Goal: Task Accomplishment & Management: Use online tool/utility

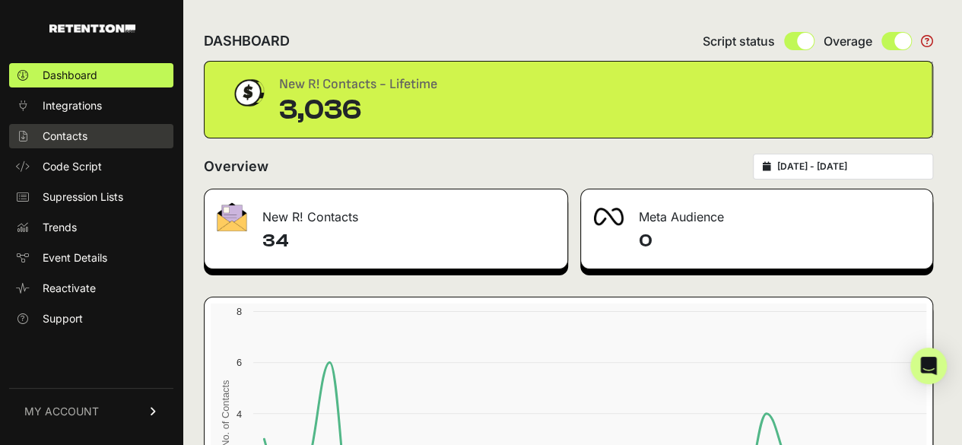
click at [79, 133] on span "Contacts" at bounding box center [65, 135] width 45 height 15
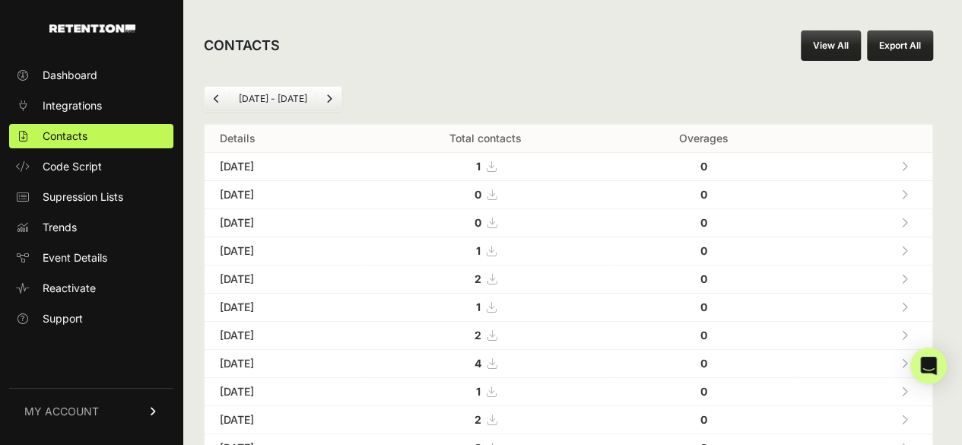
click at [911, 155] on link at bounding box center [904, 166] width 25 height 31
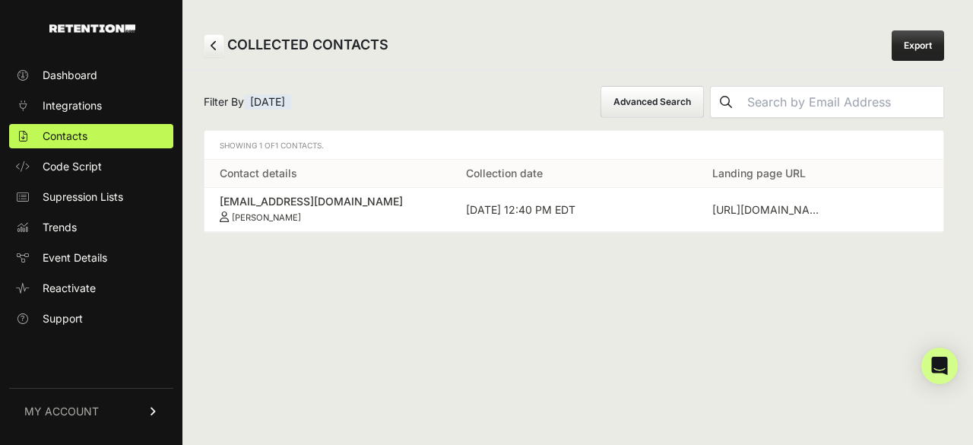
drag, startPoint x: 216, startPoint y: 199, endPoint x: 335, endPoint y: 214, distance: 120.2
click at [335, 214] on td "[EMAIL_ADDRESS][DOMAIN_NAME] [PERSON_NAME]" at bounding box center [328, 210] width 246 height 44
copy link "[EMAIL_ADDRESS][DOMAIN_NAME] [PERSON_NAME]"
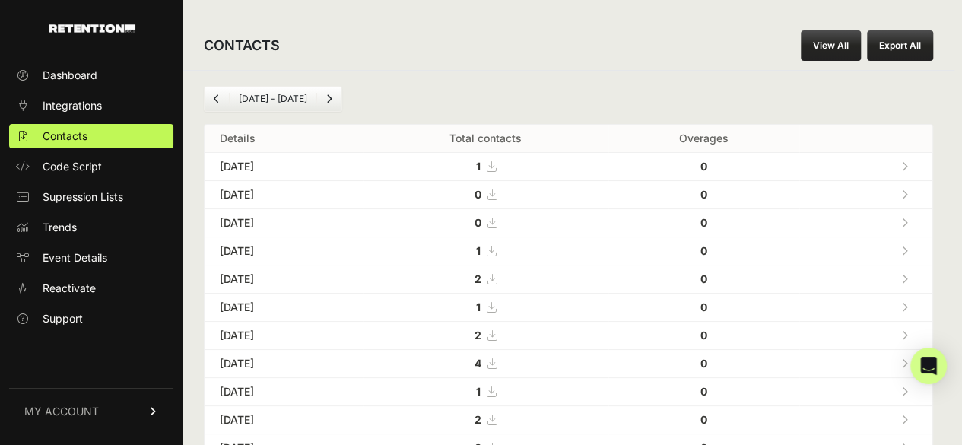
click at [908, 246] on icon at bounding box center [904, 251] width 7 height 11
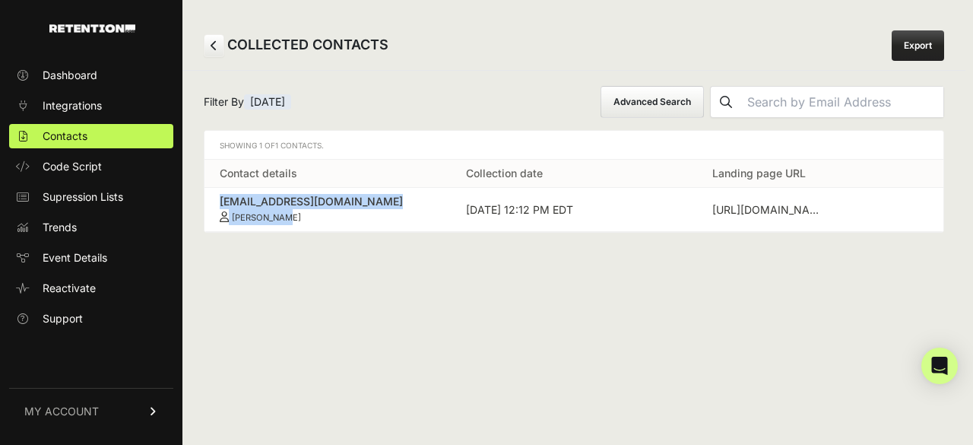
drag, startPoint x: 215, startPoint y: 195, endPoint x: 379, endPoint y: 220, distance: 165.4
click at [379, 220] on td "[EMAIL_ADDRESS][DOMAIN_NAME] [PERSON_NAME]" at bounding box center [328, 210] width 246 height 44
copy link "[EMAIL_ADDRESS][DOMAIN_NAME] [PERSON_NAME]"
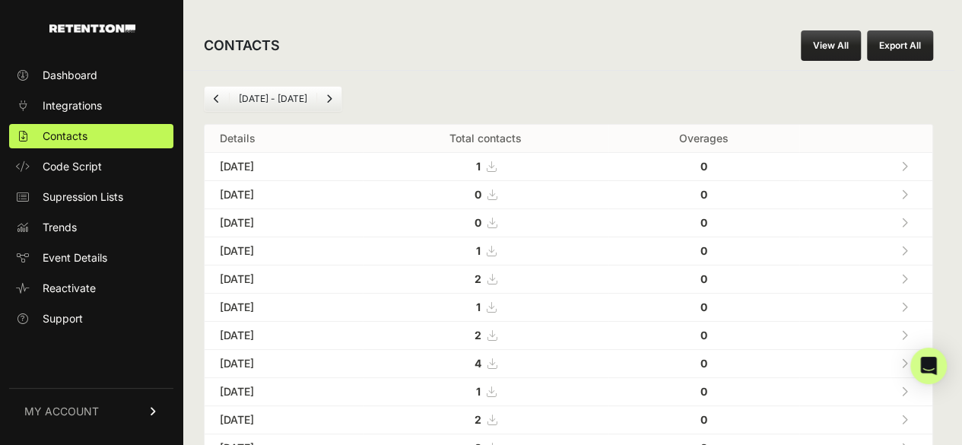
click at [908, 279] on icon at bounding box center [904, 279] width 7 height 11
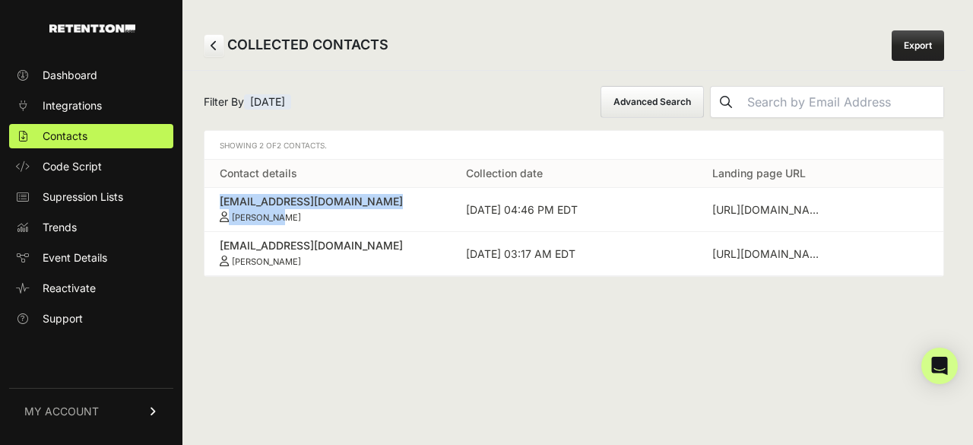
drag, startPoint x: 208, startPoint y: 197, endPoint x: 297, endPoint y: 212, distance: 89.5
click at [297, 212] on td "codysmall59@yahoo.com Cody Small" at bounding box center [328, 210] width 246 height 44
copy link "codysmall59@yahoo.com Cody Small"
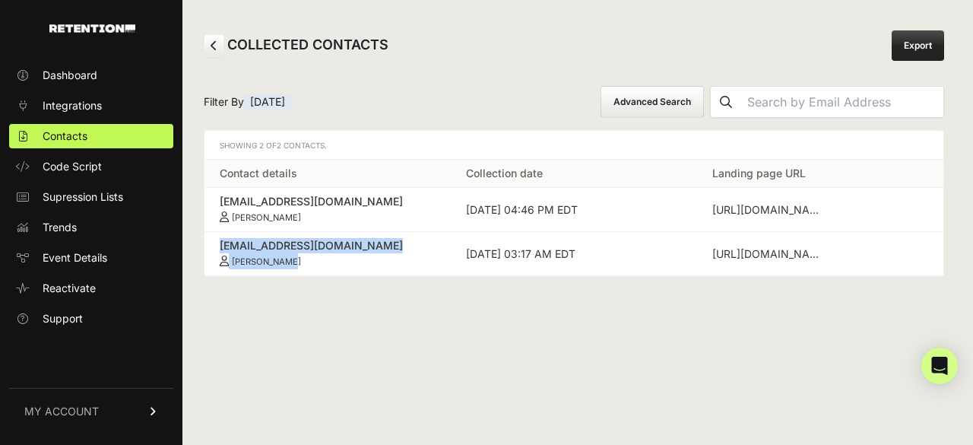
drag, startPoint x: 208, startPoint y: 243, endPoint x: 337, endPoint y: 268, distance: 130.9
click at [337, 268] on td "judyalberts1@gmail.com Judy Alberts" at bounding box center [328, 254] width 246 height 44
copy link "judyalberts1@gmail.com Judy Alberts"
click at [47, 128] on span "Contacts" at bounding box center [65, 135] width 45 height 15
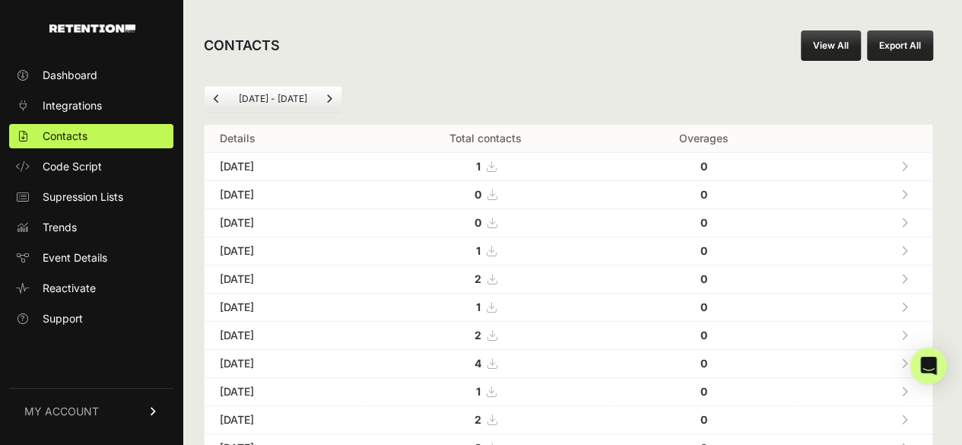
click at [908, 302] on icon at bounding box center [904, 307] width 7 height 11
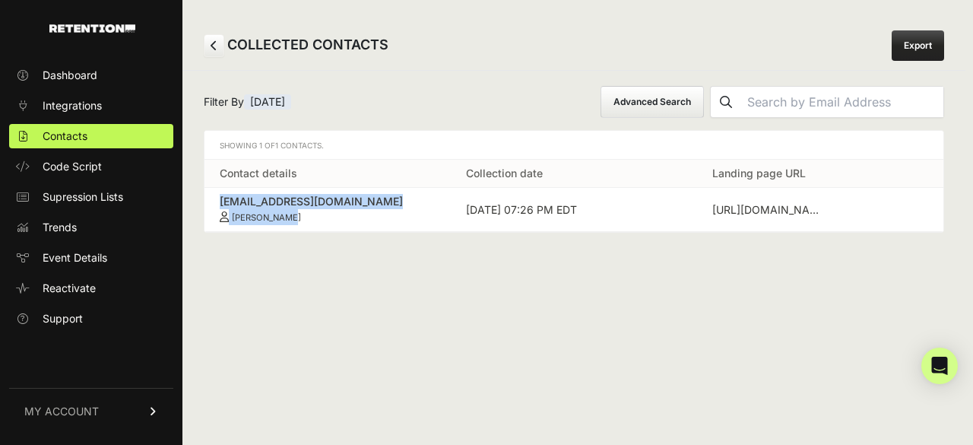
drag, startPoint x: 217, startPoint y: 198, endPoint x: 338, endPoint y: 220, distance: 122.1
click at [338, 220] on td "[EMAIL_ADDRESS][DOMAIN_NAME] [PERSON_NAME]" at bounding box center [328, 210] width 246 height 44
copy link "[EMAIL_ADDRESS][DOMAIN_NAME] [PERSON_NAME]"
click at [62, 136] on span "Contacts" at bounding box center [65, 135] width 45 height 15
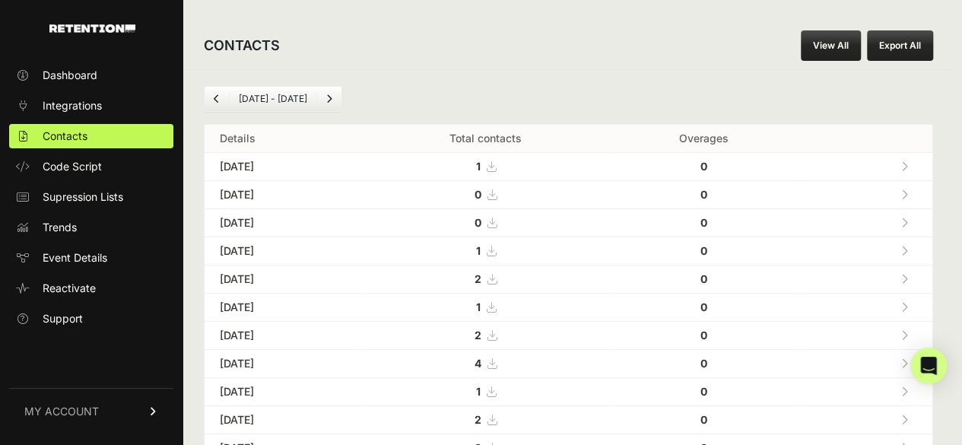
click at [908, 331] on icon at bounding box center [904, 335] width 7 height 11
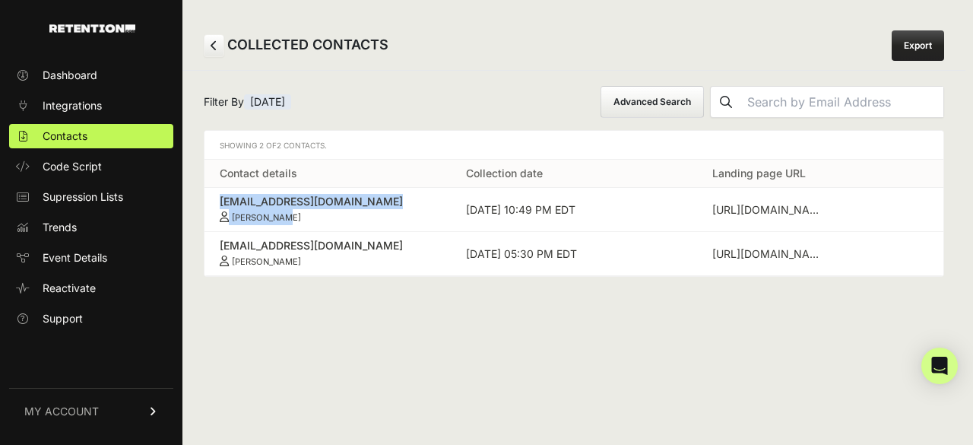
drag, startPoint x: 205, startPoint y: 194, endPoint x: 302, endPoint y: 214, distance: 99.3
click at [302, 214] on td "[EMAIL_ADDRESS][DOMAIN_NAME] [PERSON_NAME]" at bounding box center [328, 210] width 246 height 44
copy link "[EMAIL_ADDRESS][DOMAIN_NAME] [PERSON_NAME]"
drag, startPoint x: 211, startPoint y: 239, endPoint x: 308, endPoint y: 256, distance: 98.7
click at [308, 256] on td "liliyazag@gmail.com Liliya Zagorodniy" at bounding box center [328, 254] width 246 height 44
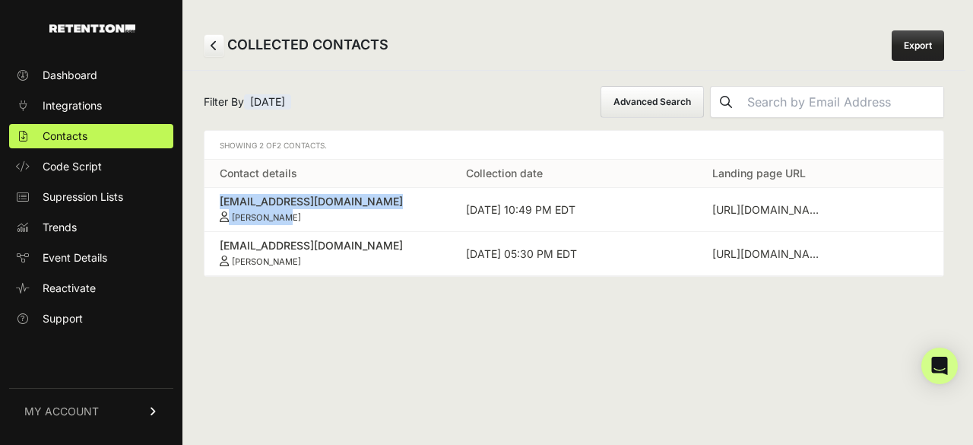
copy link "liliyazag@gmail.com Liliya Zagorodniy"
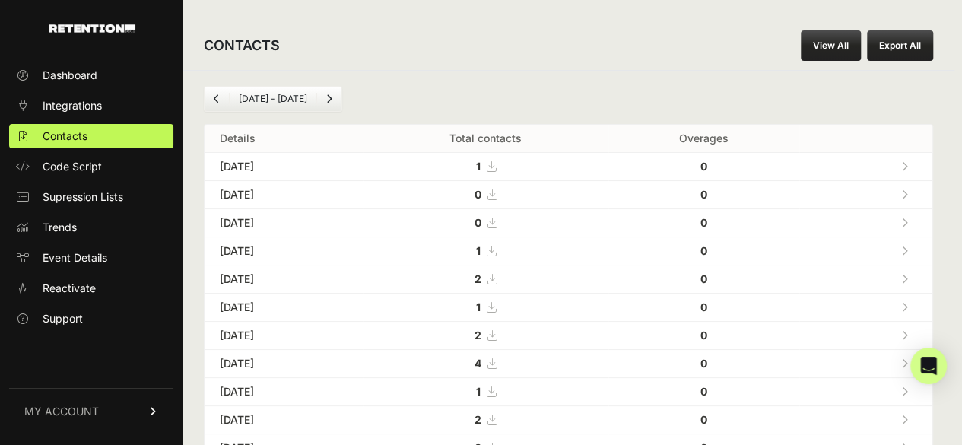
click at [908, 328] on span at bounding box center [904, 334] width 7 height 13
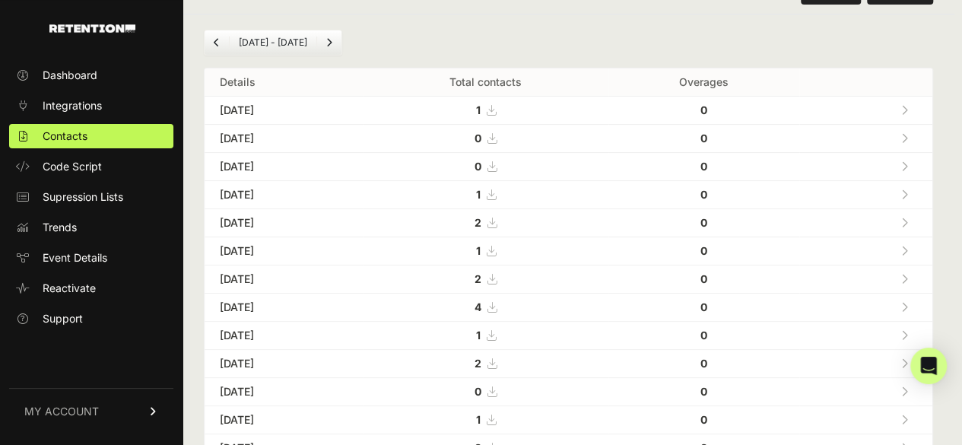
scroll to position [152, 0]
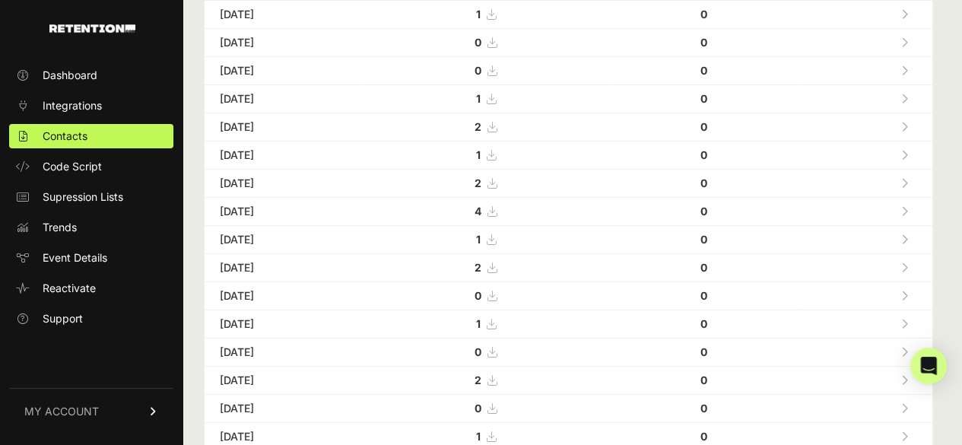
click at [917, 199] on link at bounding box center [904, 210] width 25 height 31
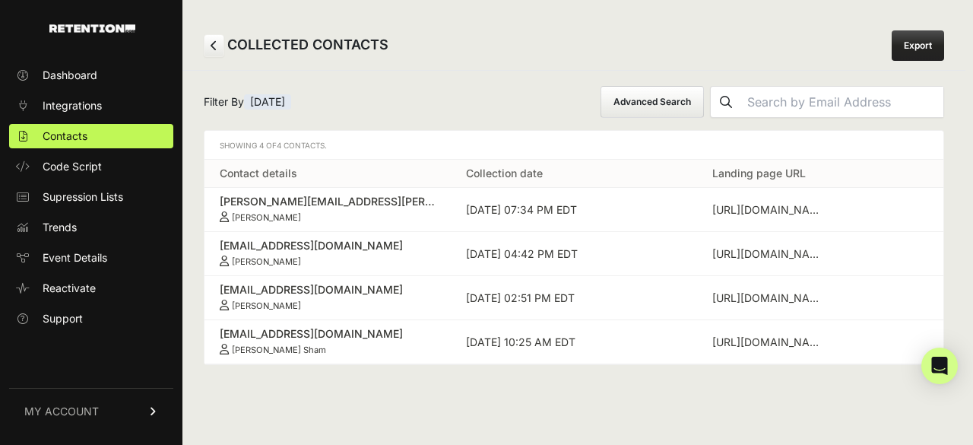
drag, startPoint x: 205, startPoint y: 195, endPoint x: 326, endPoint y: 214, distance: 122.4
click at [326, 214] on td "margo.lang@comcast.net Melinda Garner" at bounding box center [328, 210] width 246 height 44
copy link "margo.lang@comcast.net Melinda Garner"
drag, startPoint x: 217, startPoint y: 241, endPoint x: 306, endPoint y: 267, distance: 92.6
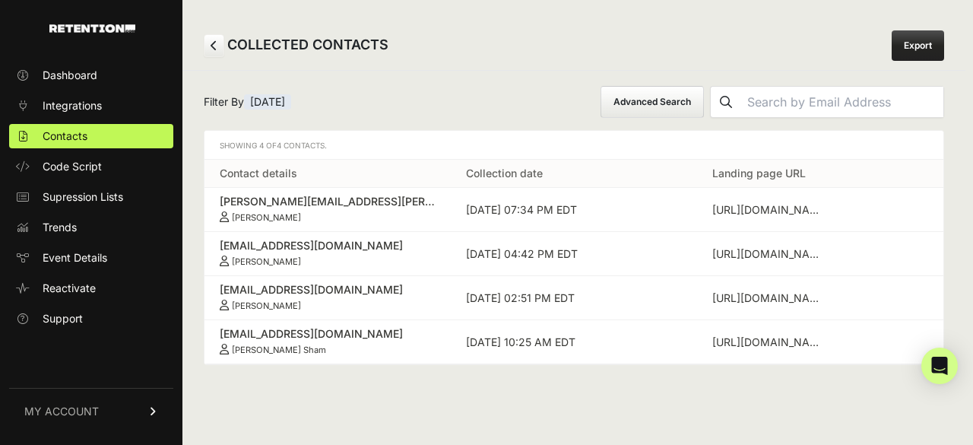
click at [306, 267] on td "mmiller1983@gmail.com Michelle Griego" at bounding box center [328, 254] width 246 height 44
copy link "mmiller1983@gmail.com Michelle Griego"
drag, startPoint x: 207, startPoint y: 281, endPoint x: 330, endPoint y: 303, distance: 125.1
click at [330, 303] on td "kristinastief86@gmail.com Kristina Perez" at bounding box center [328, 298] width 246 height 44
copy link "kristinastief86@gmail.com Kristina Perez"
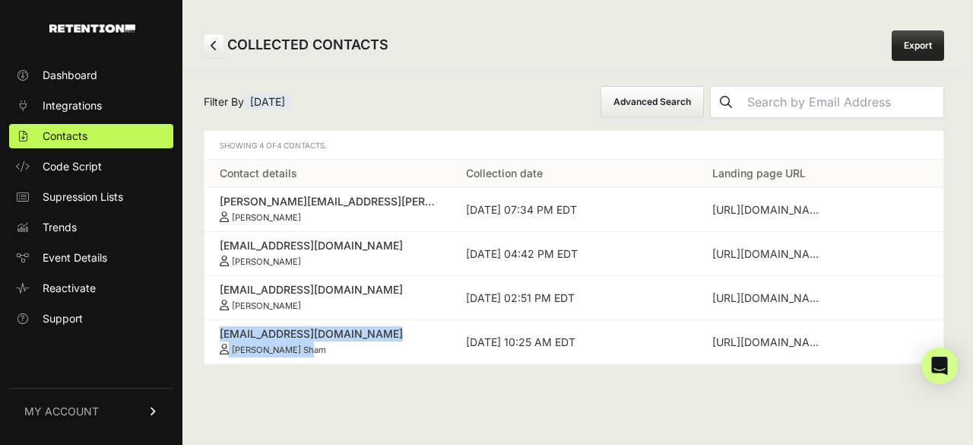
drag, startPoint x: 213, startPoint y: 328, endPoint x: 331, endPoint y: 353, distance: 120.5
click at [331, 353] on td "anshul1990@gmail.com Anshul Bhav Sham" at bounding box center [328, 342] width 246 height 44
copy link "anshul1990@gmail.com Anshul Bhav Sham"
click at [83, 123] on ul "Dashboard Integrations Contacts Code Script Supression Lists Trends Event Detai…" at bounding box center [91, 197] width 164 height 268
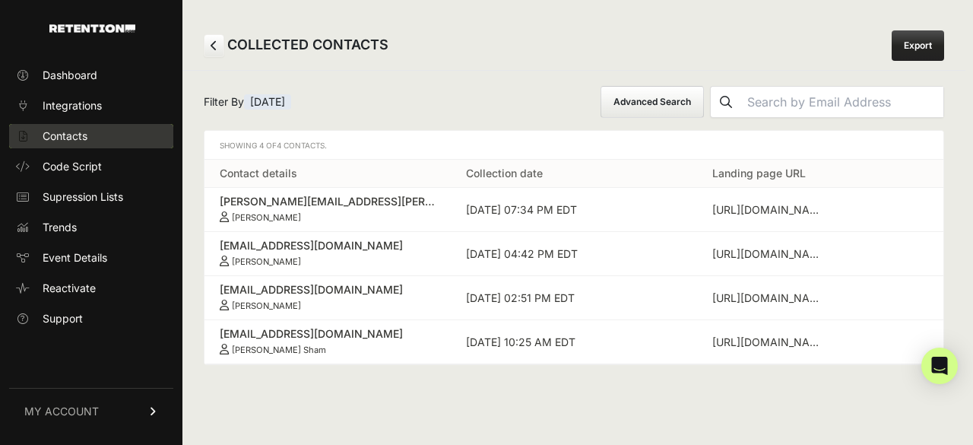
click at [75, 134] on span "Contacts" at bounding box center [65, 135] width 45 height 15
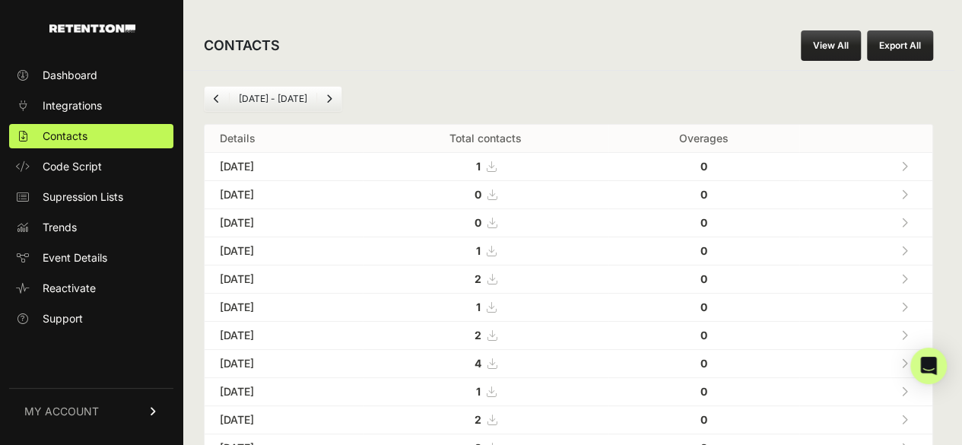
scroll to position [140, 0]
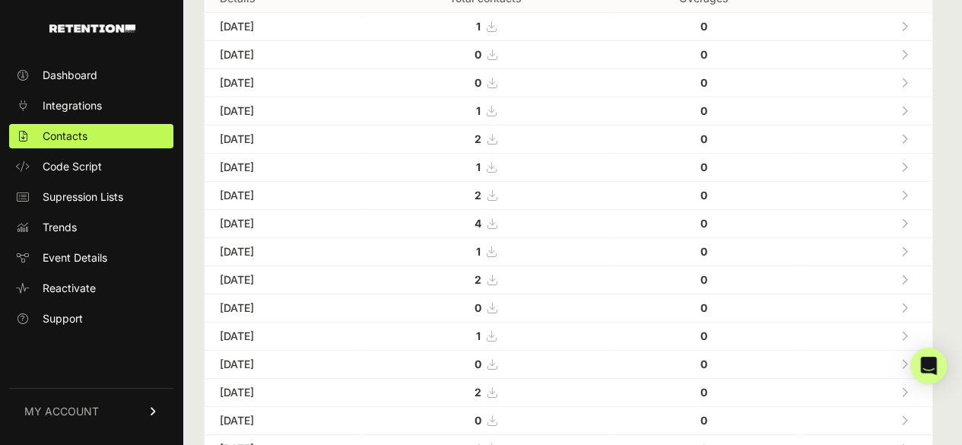
click at [908, 252] on icon at bounding box center [904, 251] width 7 height 11
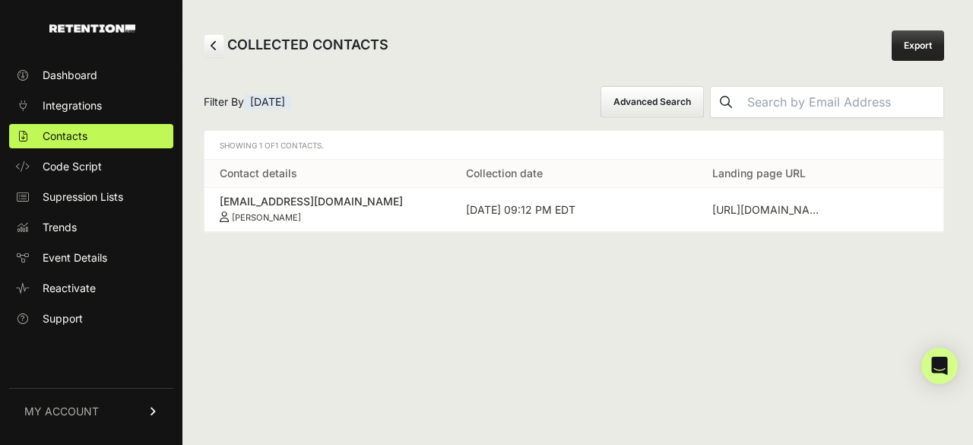
drag, startPoint x: 325, startPoint y: 216, endPoint x: 205, endPoint y: 200, distance: 121.9
click at [205, 200] on td "sgbarnett79@gmail.com Clayton Barnett" at bounding box center [328, 210] width 246 height 44
copy link "sgbarnett79@gmail.com Clayton Barnett"
click at [81, 75] on span "Dashboard" at bounding box center [70, 75] width 55 height 15
